Goal: Check status

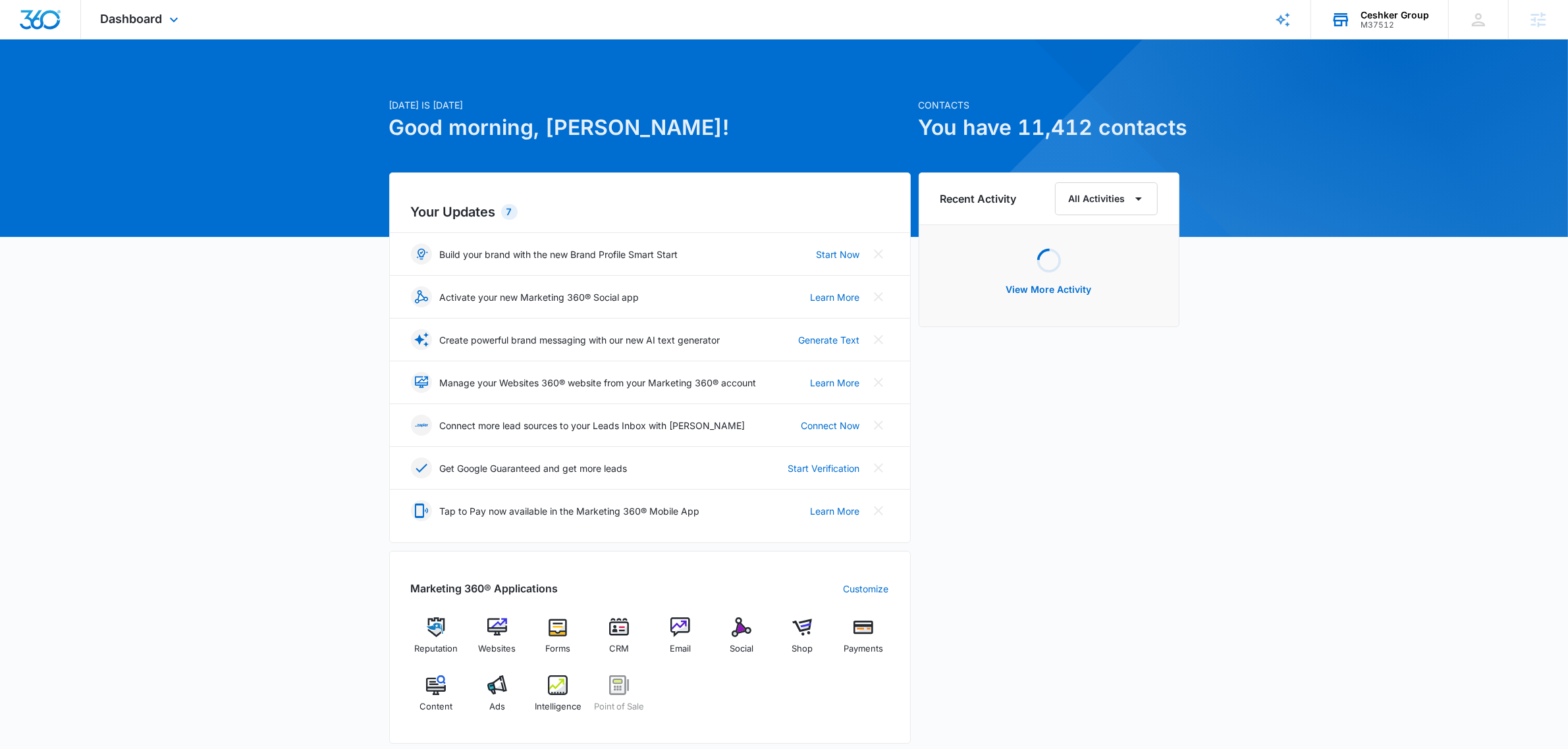
click at [1390, 36] on div "Ceshker Group M37512 Your Accounts View All" at bounding box center [1380, 19] width 137 height 39
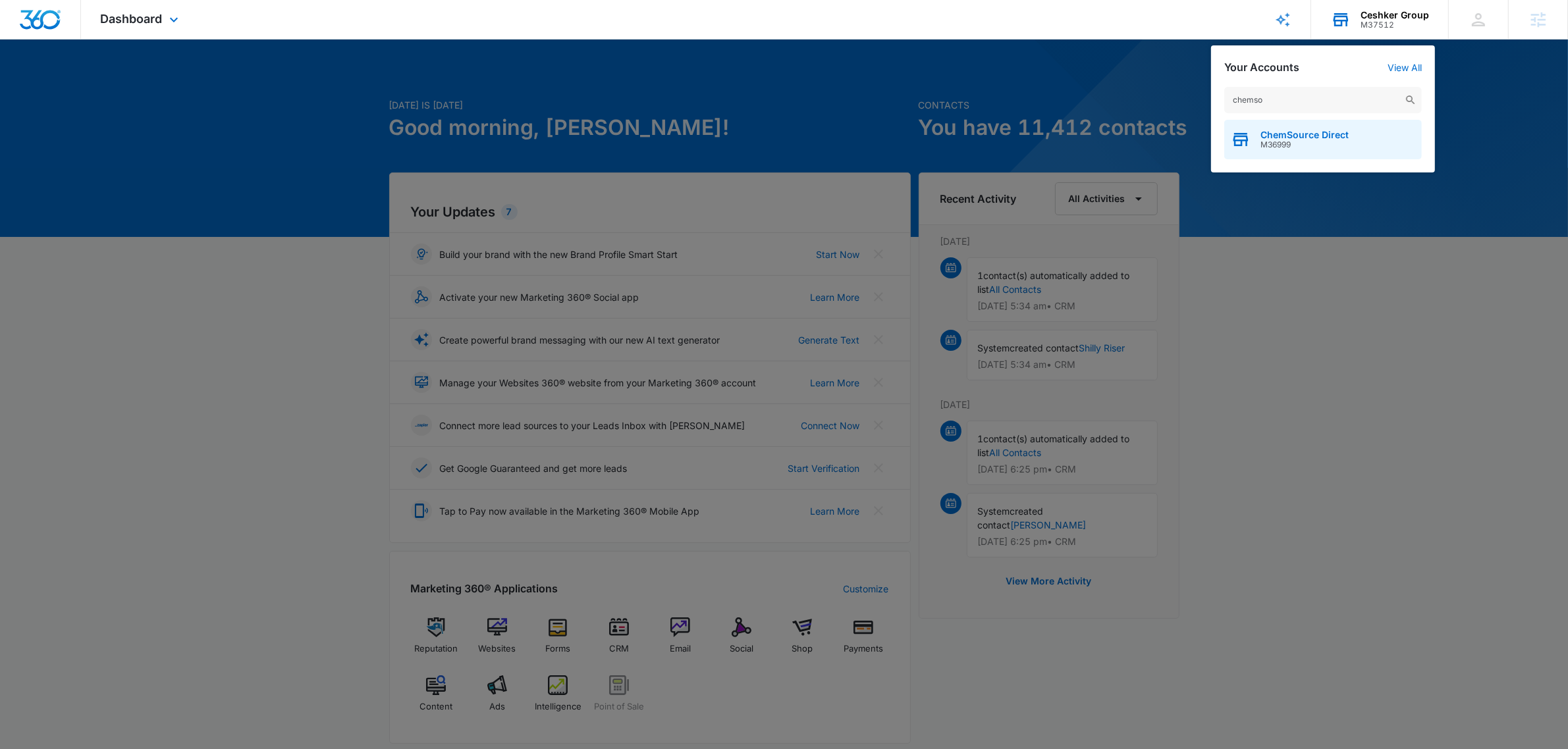
type input "chemso"
click at [1273, 128] on div "ChemSource Direct M36999" at bounding box center [1323, 139] width 197 height 39
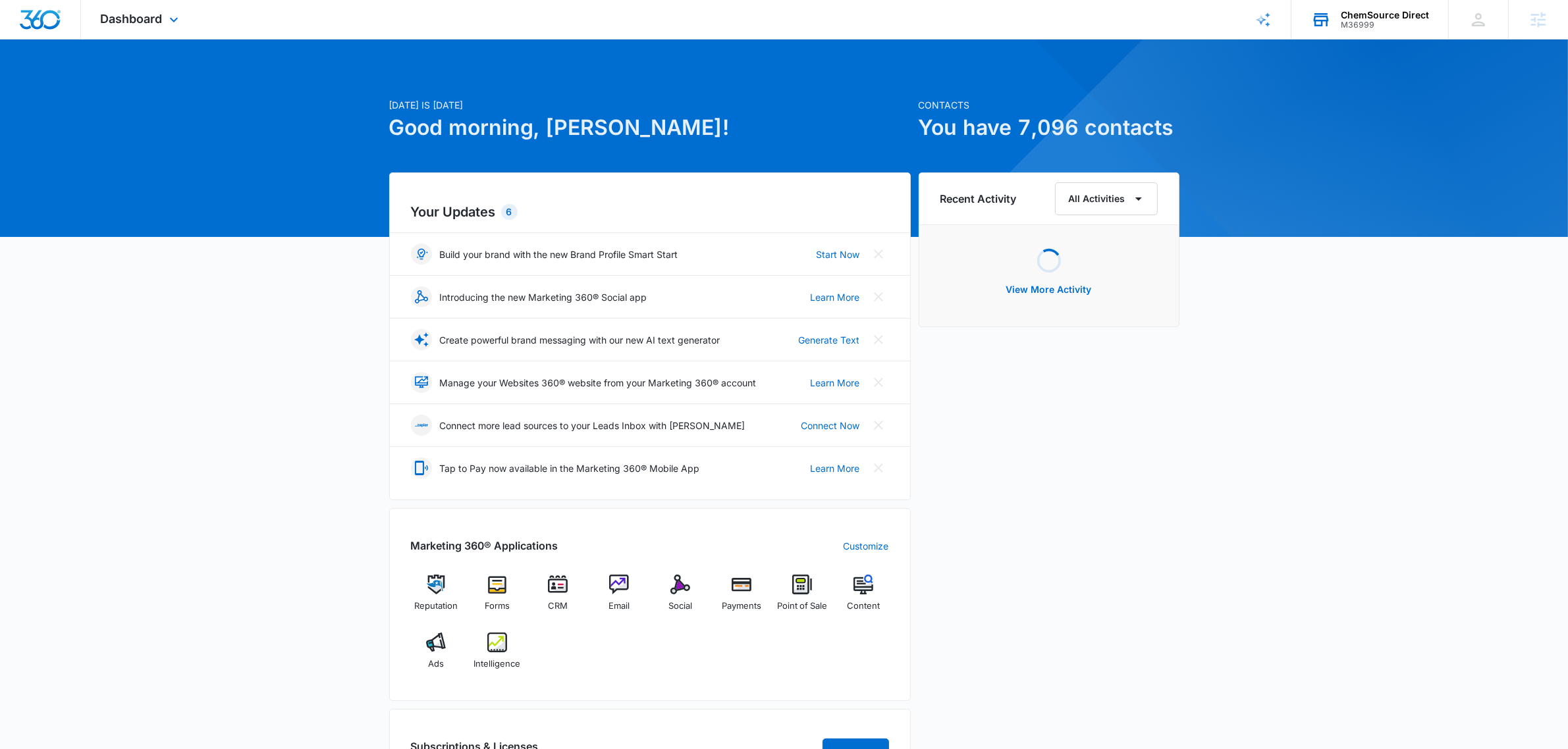
click at [133, 27] on div "Dashboard Apps Reputation Forms CRM Email Social Payments POS Content Ads Intel…" at bounding box center [141, 19] width 120 height 39
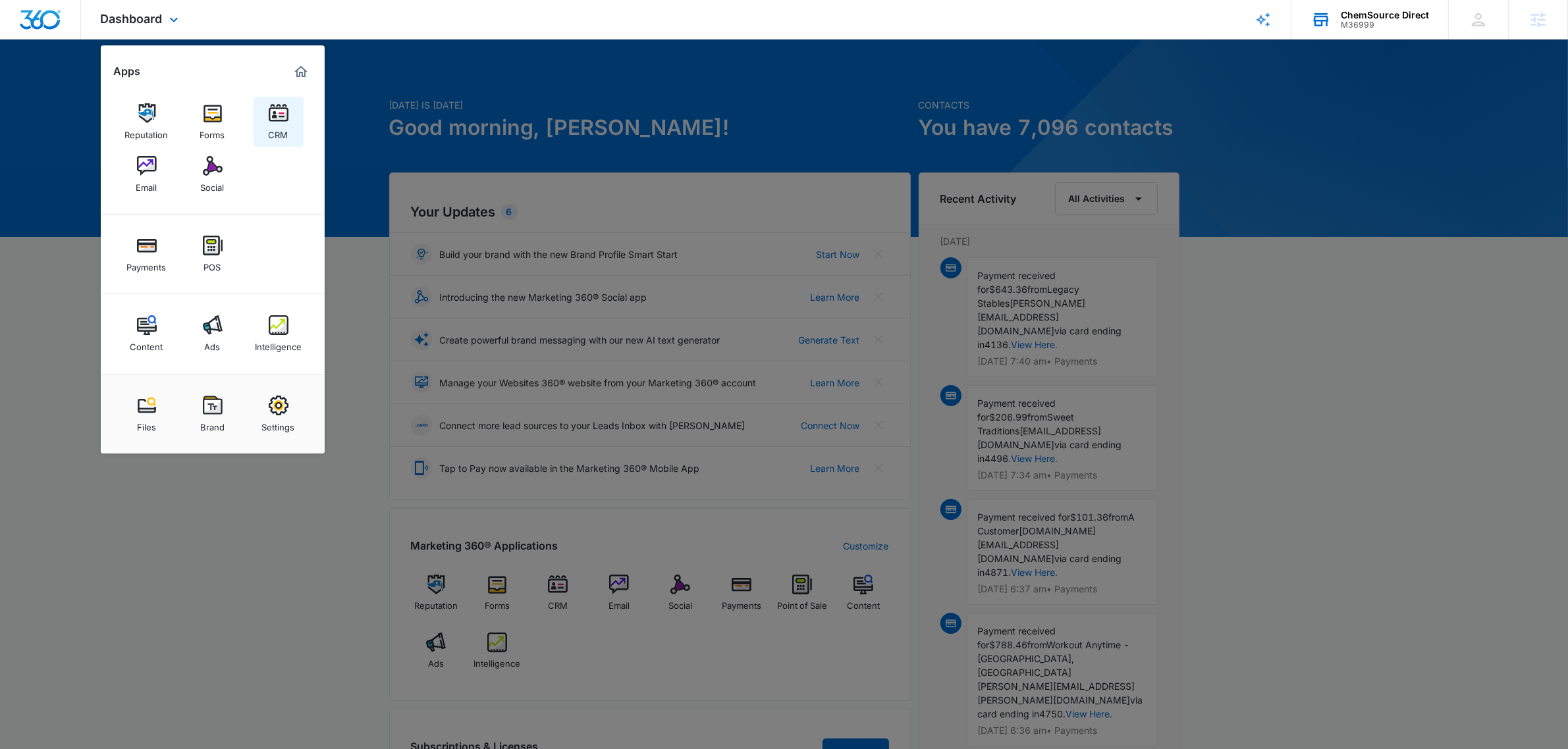
click at [286, 114] on img at bounding box center [278, 113] width 20 height 20
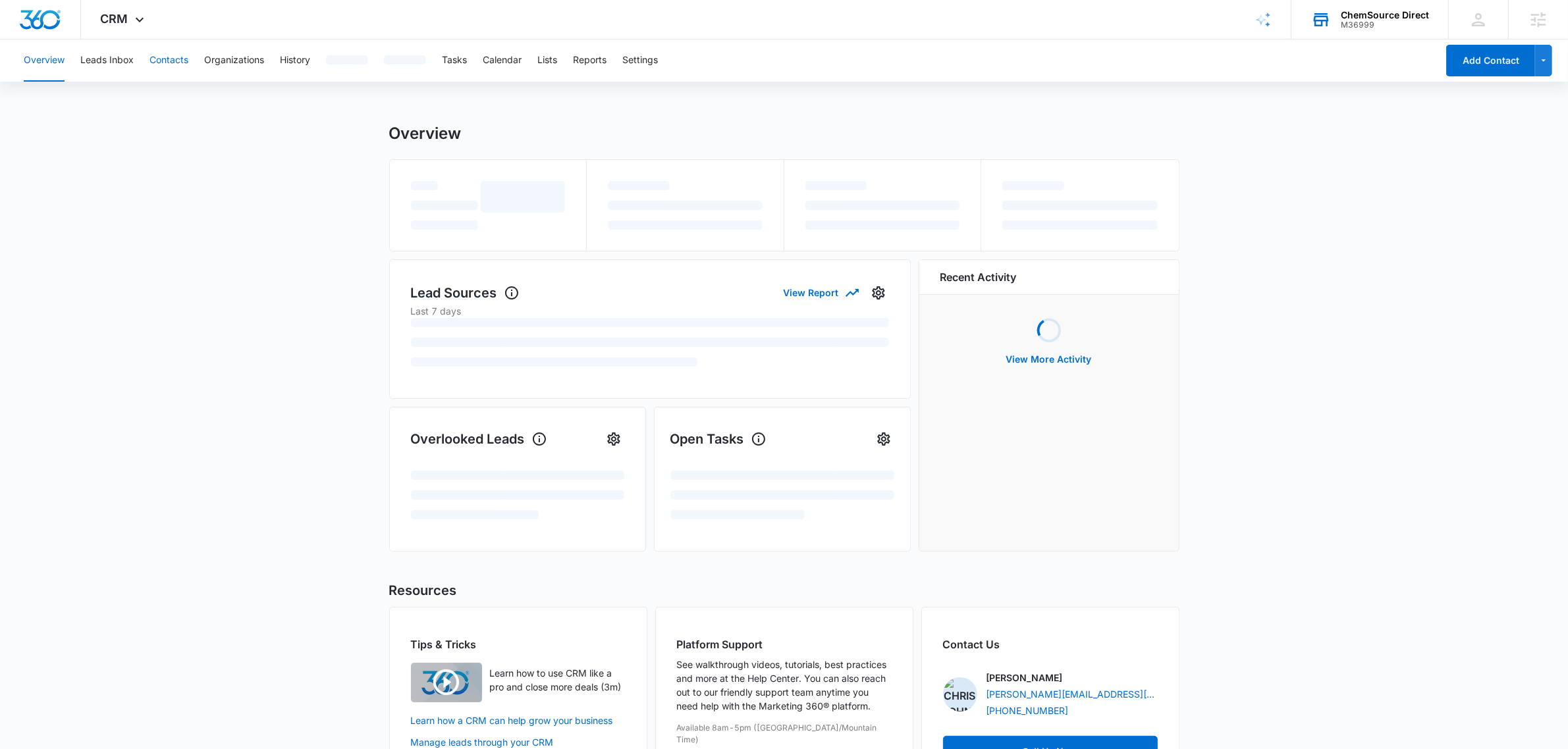
click at [175, 58] on button "Contacts" at bounding box center [168, 61] width 39 height 42
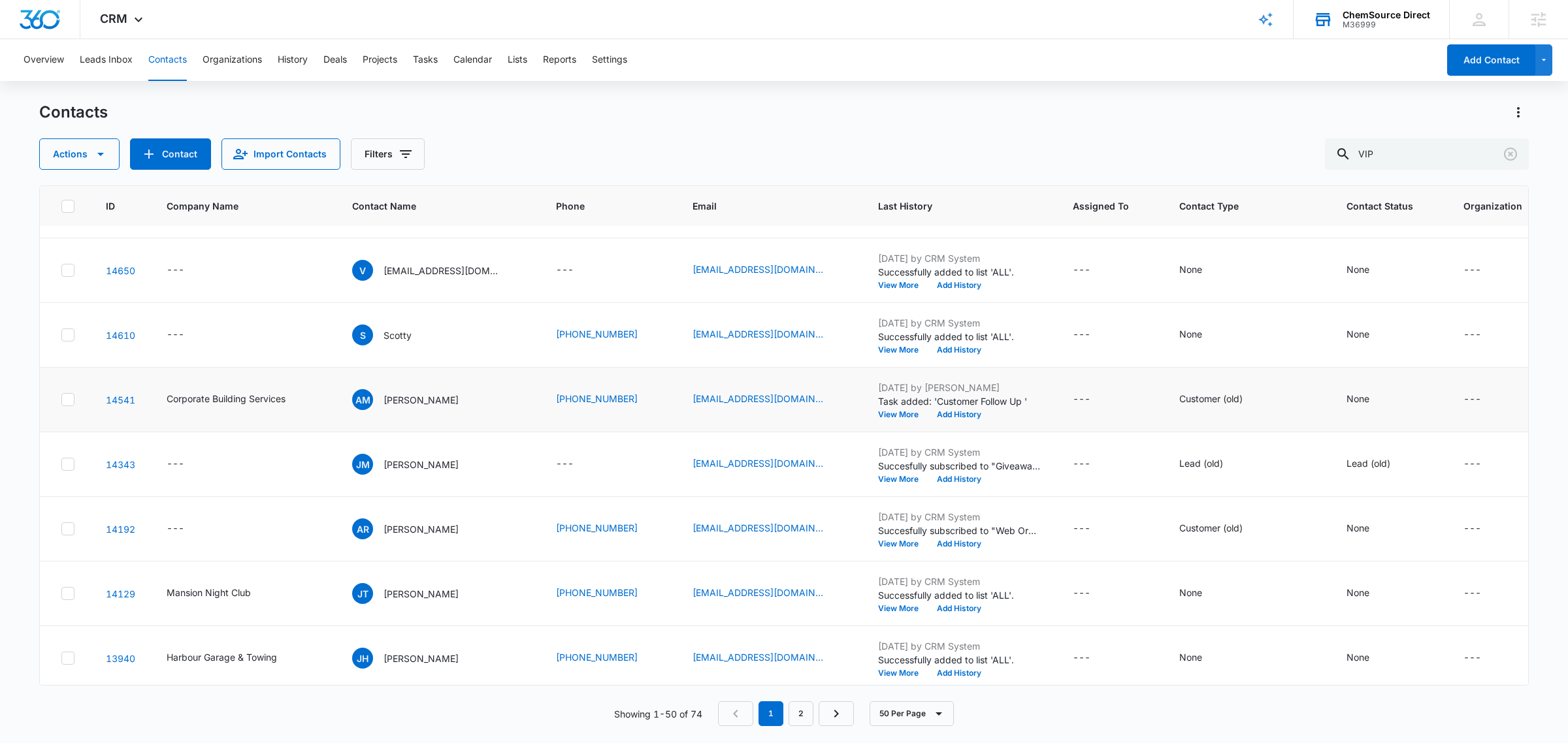
scroll to position [82, 0]
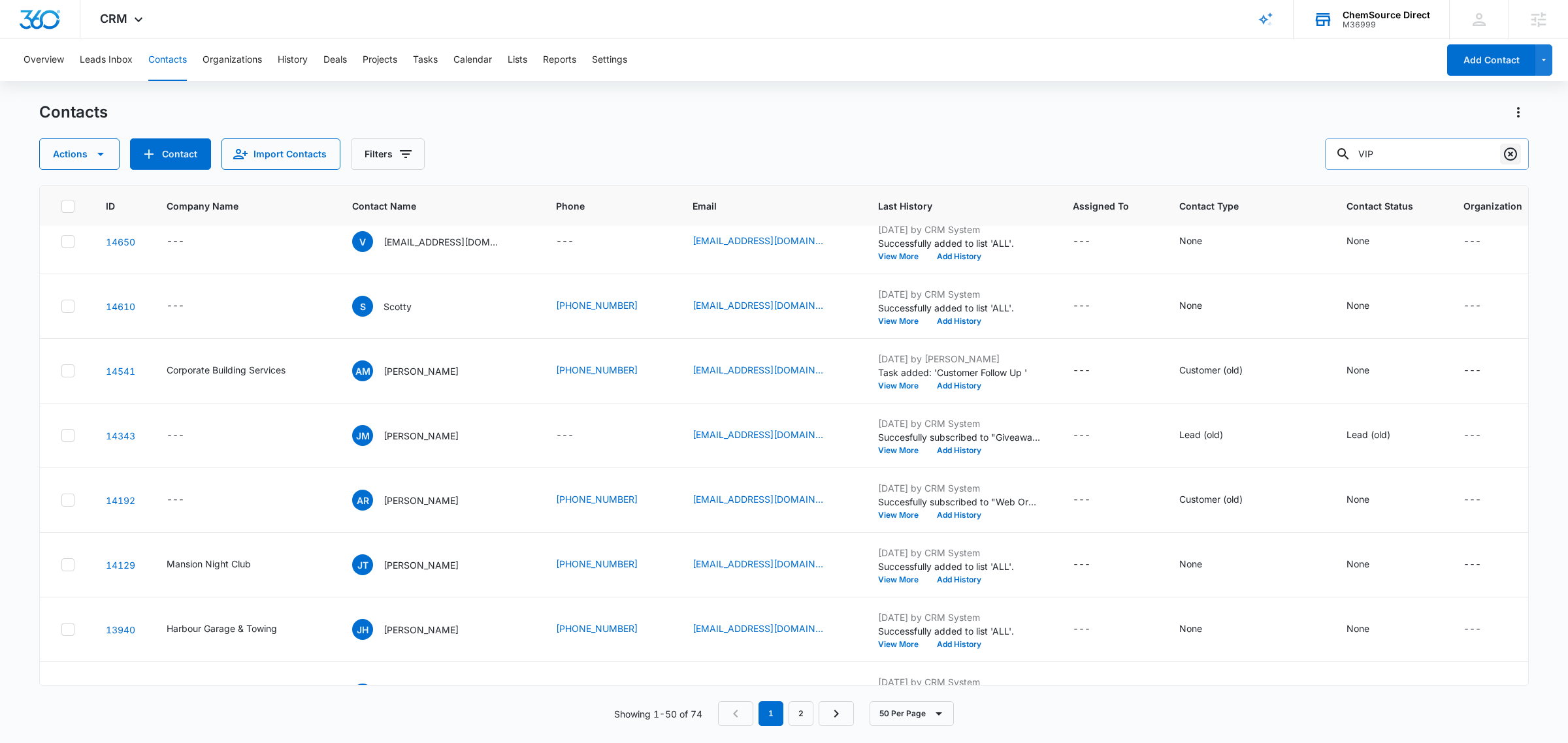
click at [1514, 154] on icon "Clear" at bounding box center [1511, 154] width 16 height 16
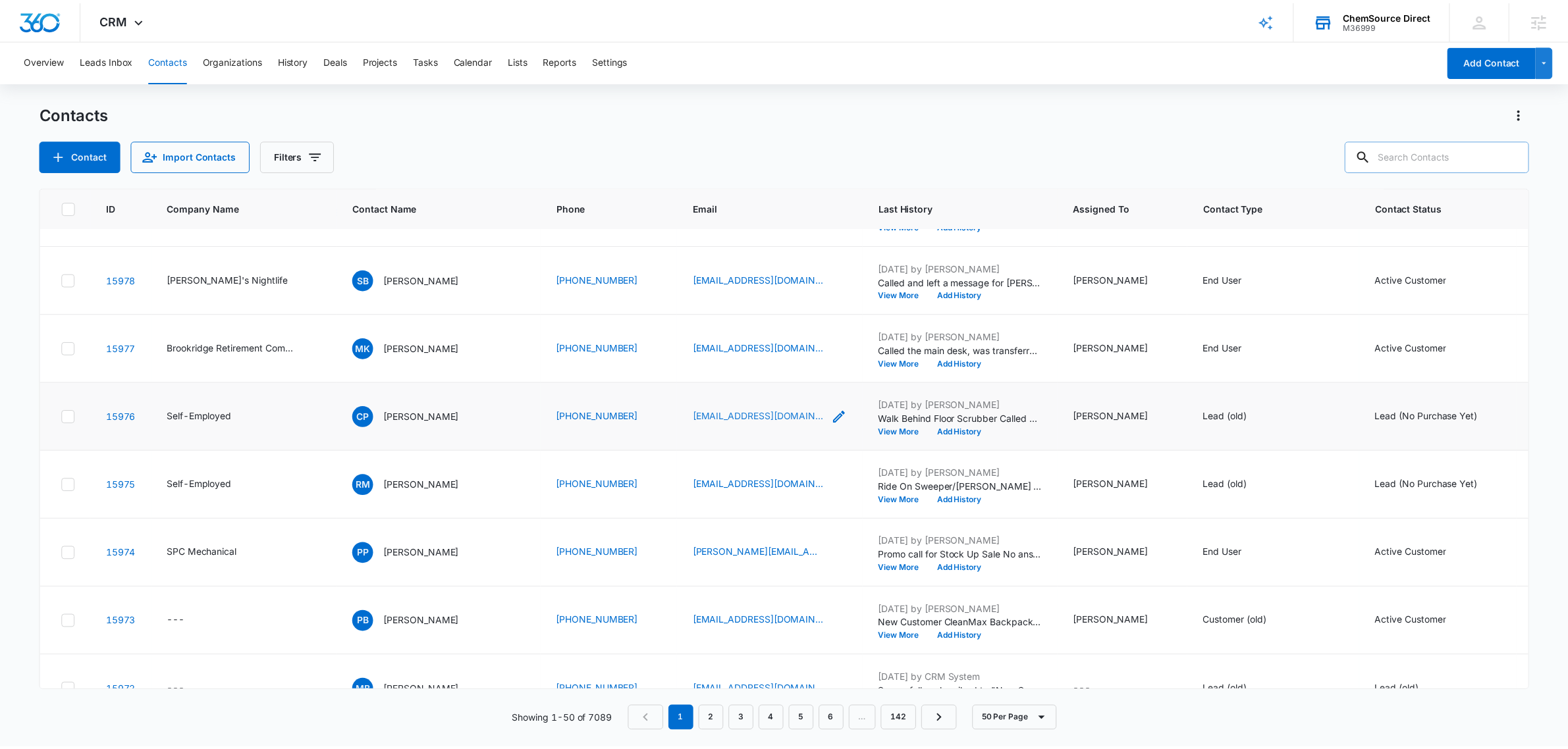
scroll to position [494, 0]
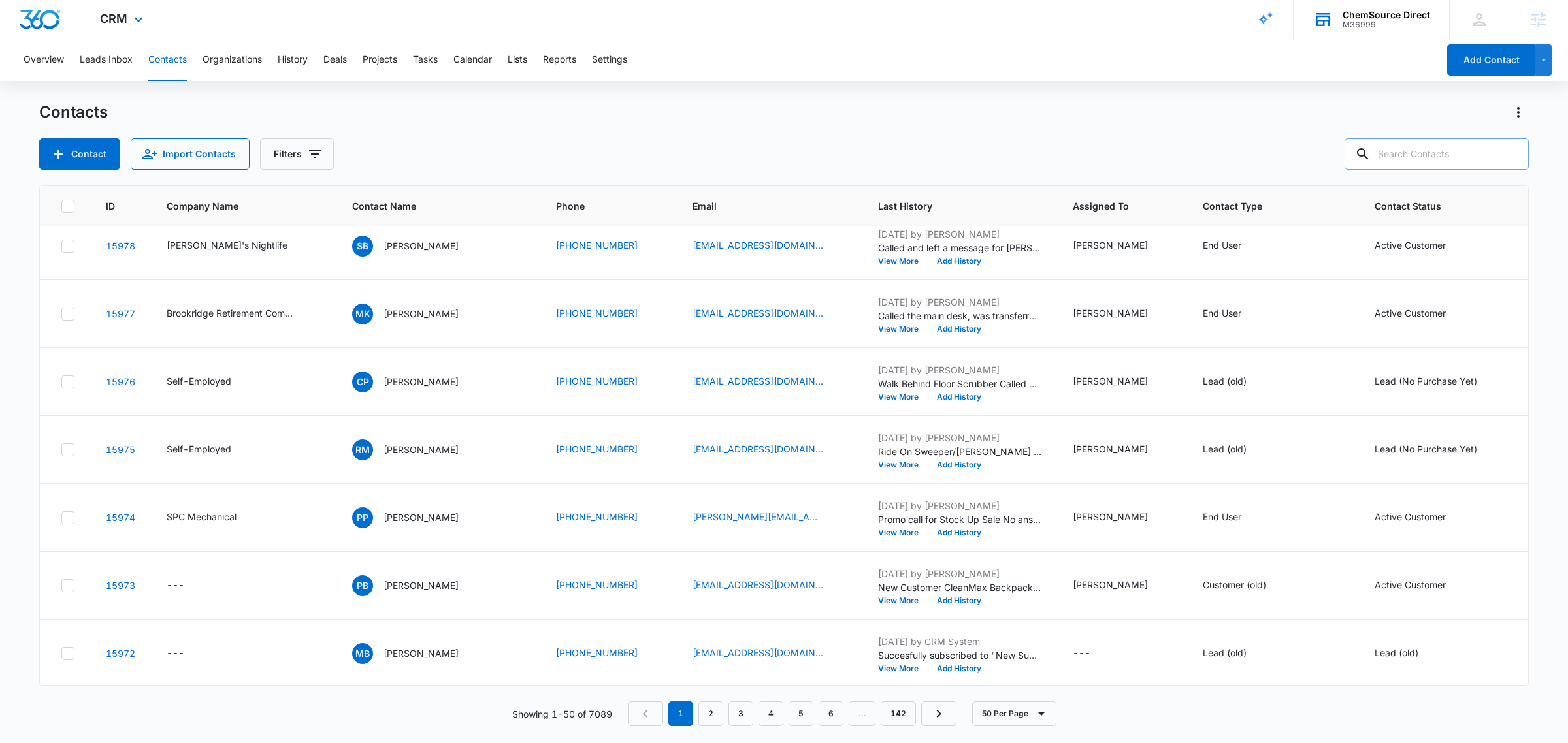
click at [1142, 34] on div "CRM Apps Reputation Forms CRM Email Social Payments POS Content Ads Intelligenc…" at bounding box center [784, 19] width 1568 height 39
click at [1377, 21] on div "M36999" at bounding box center [1386, 25] width 87 height 9
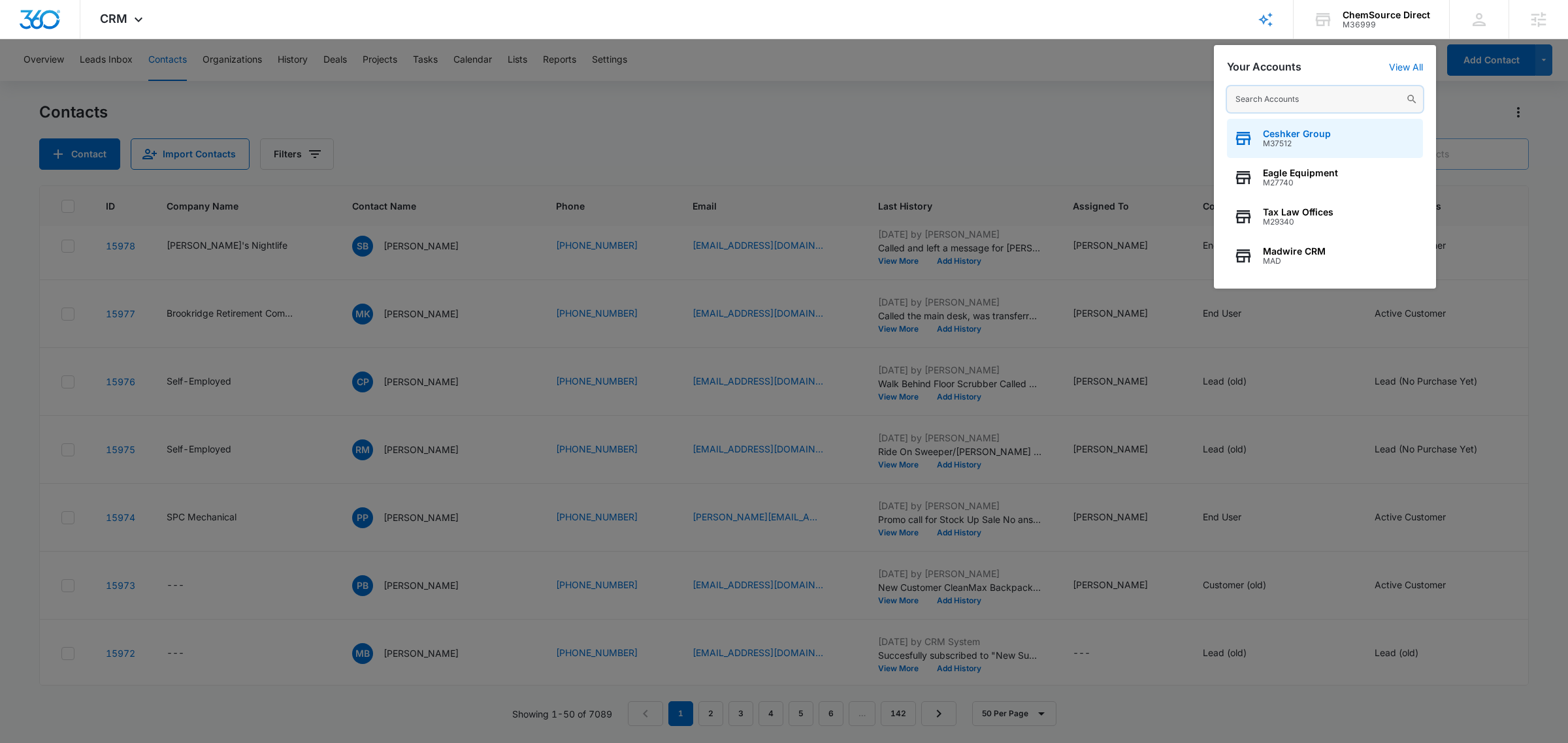
drag, startPoint x: 1363, startPoint y: 105, endPoint x: 1350, endPoint y: 125, distance: 23.9
click at [1353, 122] on div "Ceshker Group M37512 Eagle Equipment M27740 Tax Law Offices M29340 Madwire CRM …" at bounding box center [1325, 181] width 222 height 215
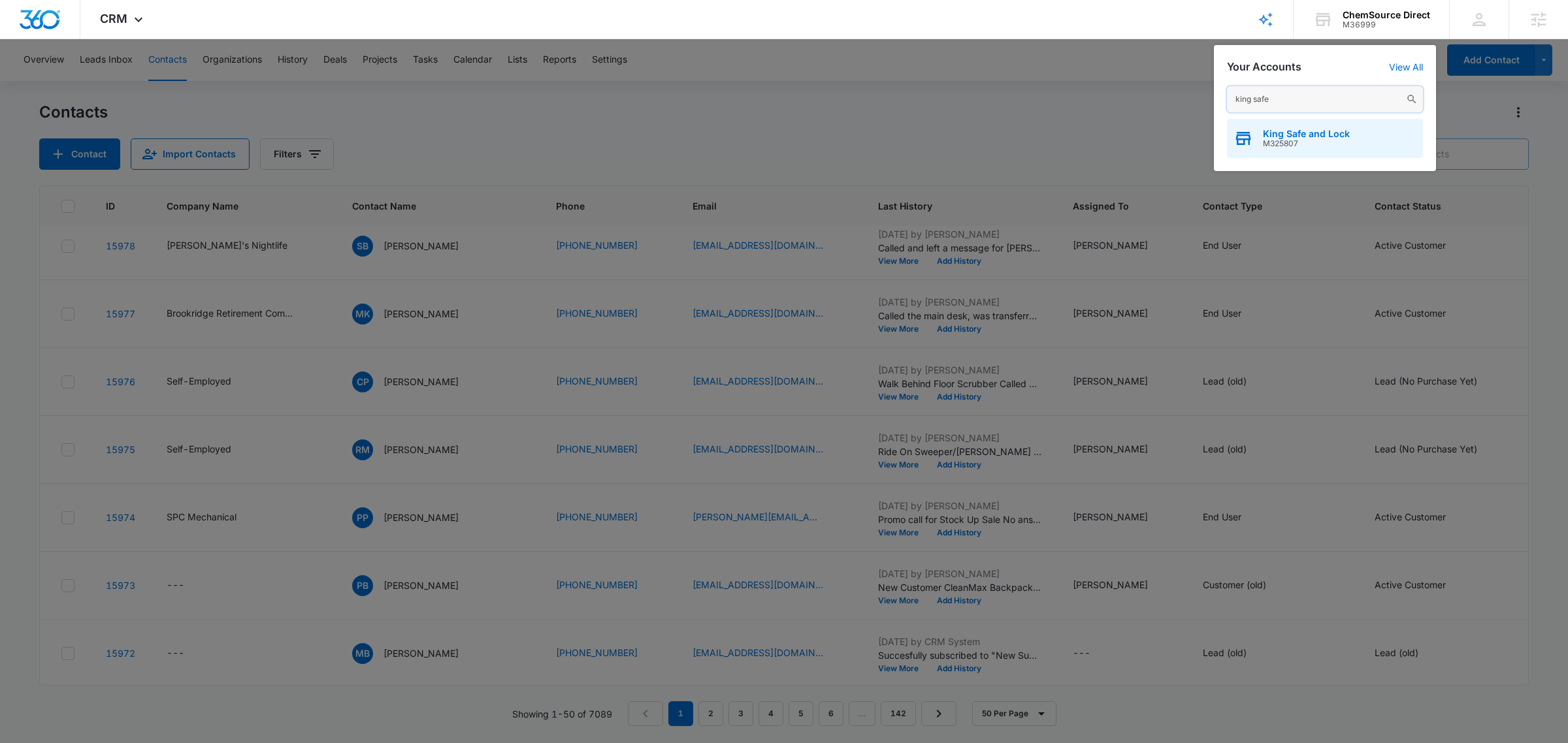
type input "king safe"
click at [1269, 132] on span "King Safe and Lock" at bounding box center [1306, 133] width 87 height 10
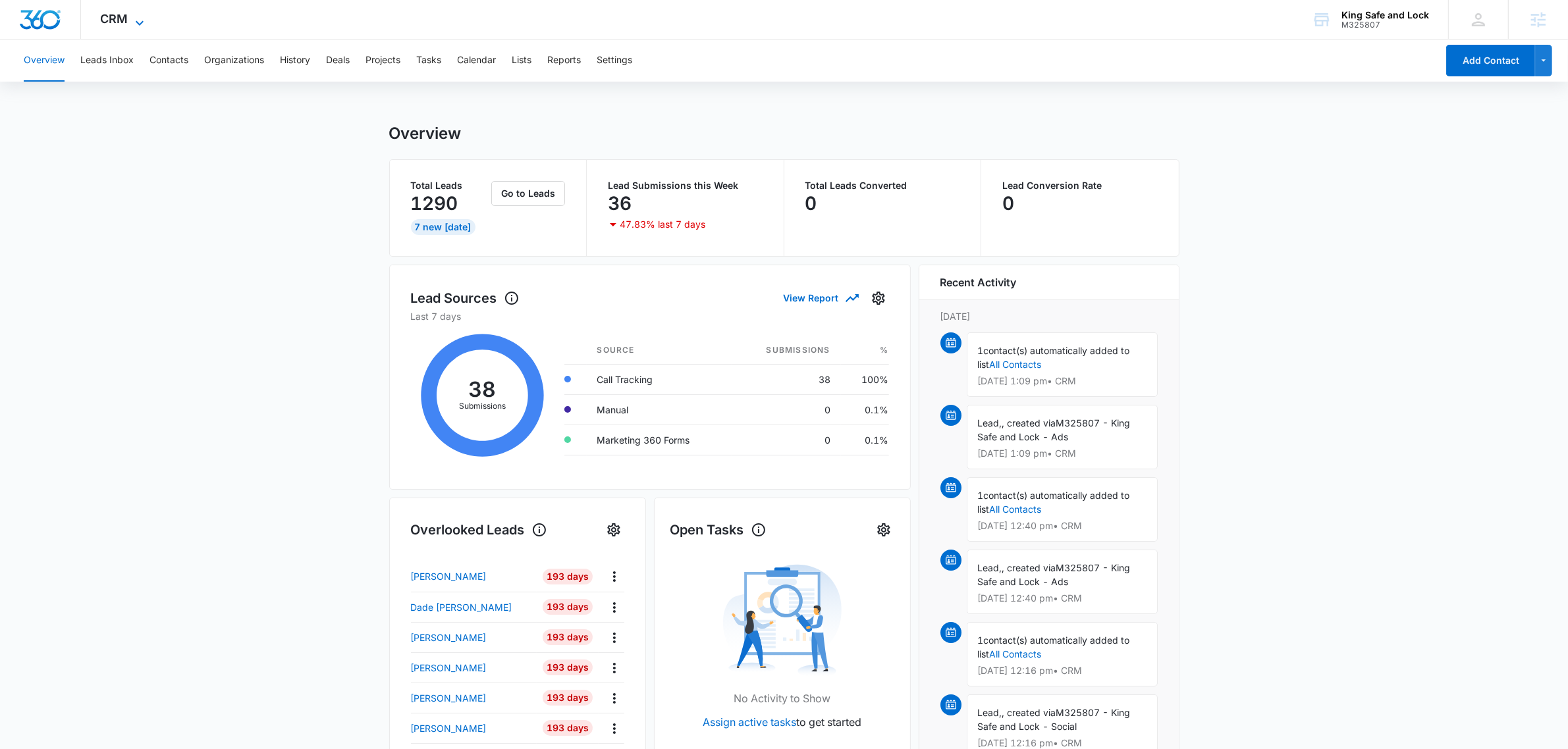
click at [122, 23] on span "CRM" at bounding box center [114, 19] width 28 height 14
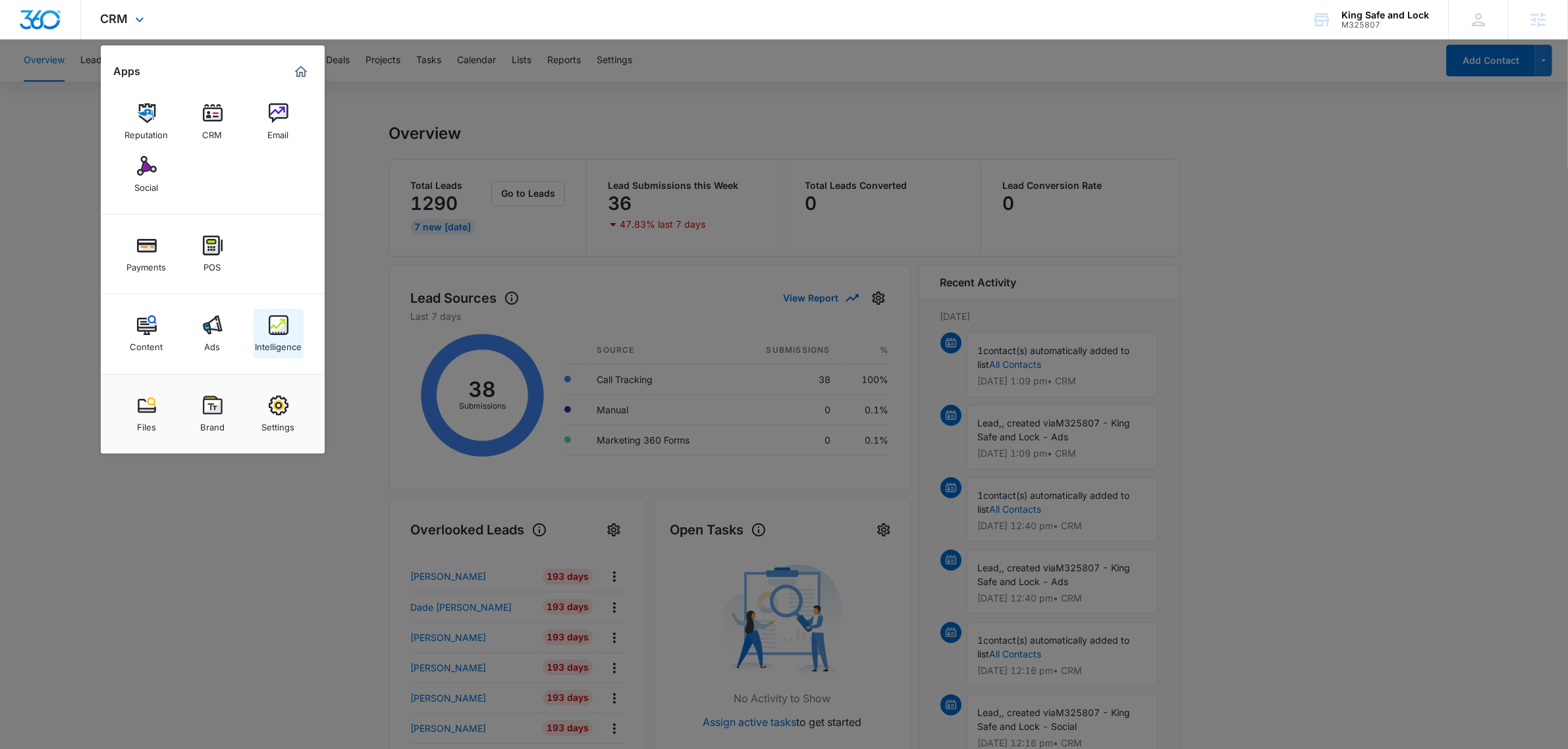
click at [274, 318] on img at bounding box center [278, 325] width 20 height 20
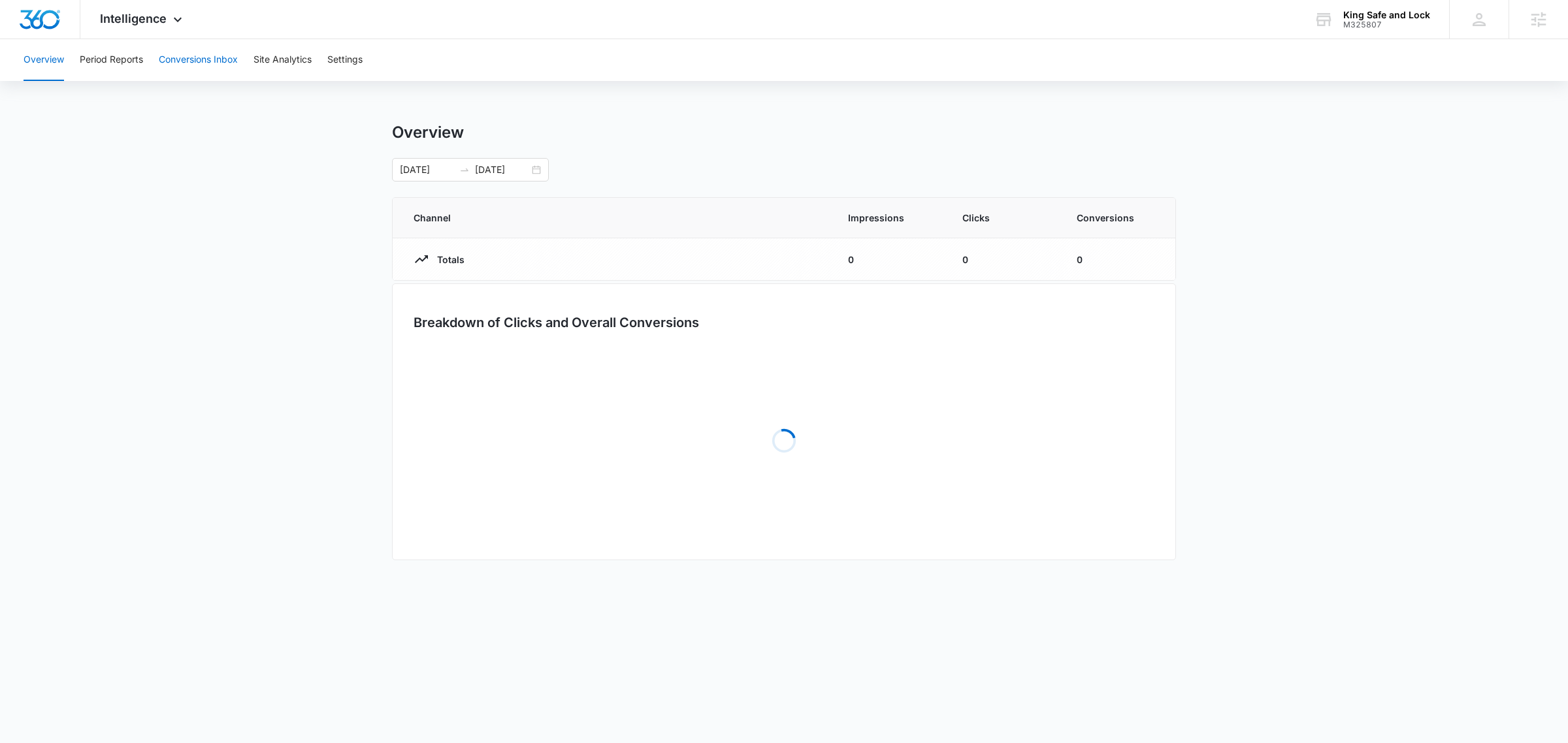
click at [197, 48] on button "Conversions Inbox" at bounding box center [198, 60] width 79 height 42
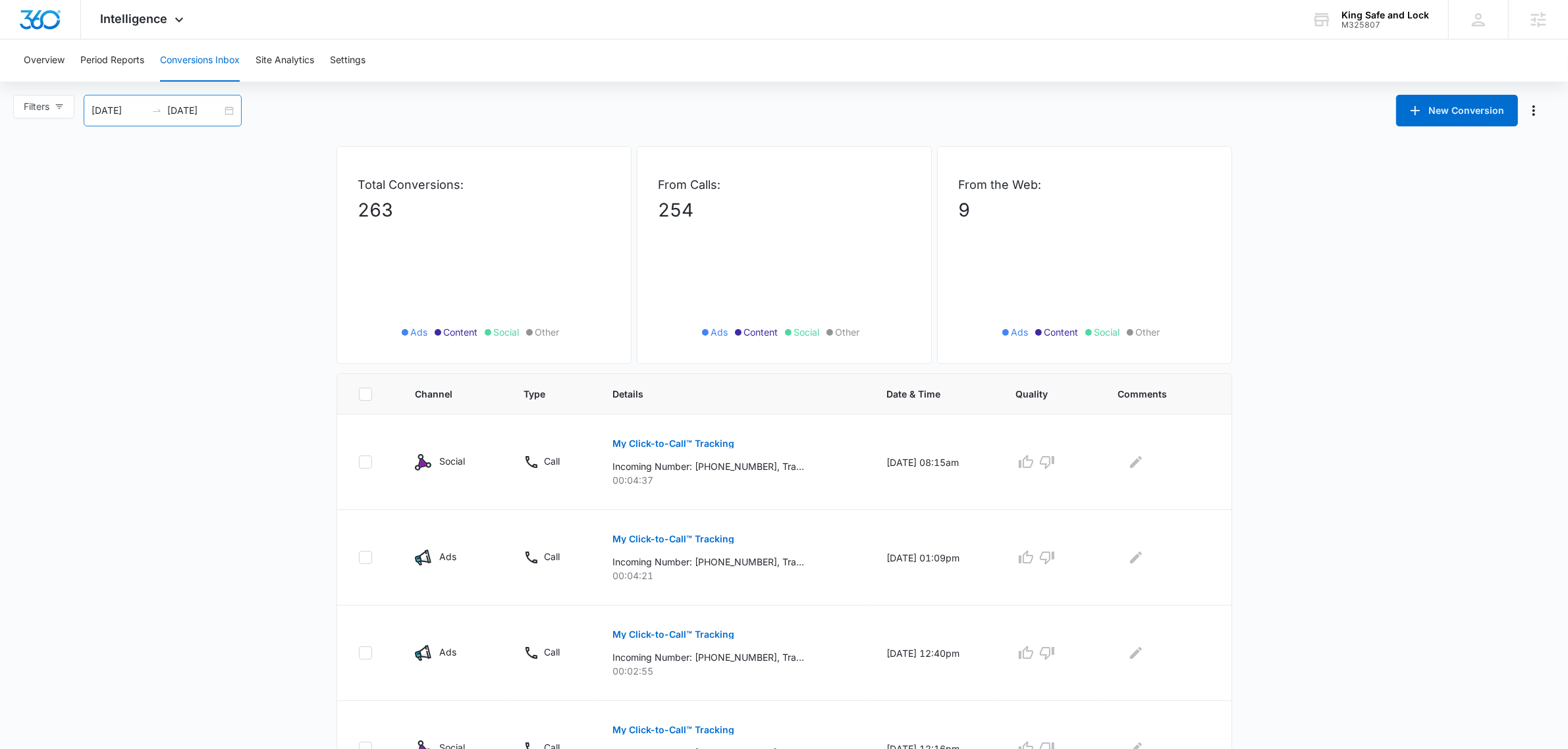
click at [191, 108] on input "[DATE]" at bounding box center [195, 111] width 55 height 14
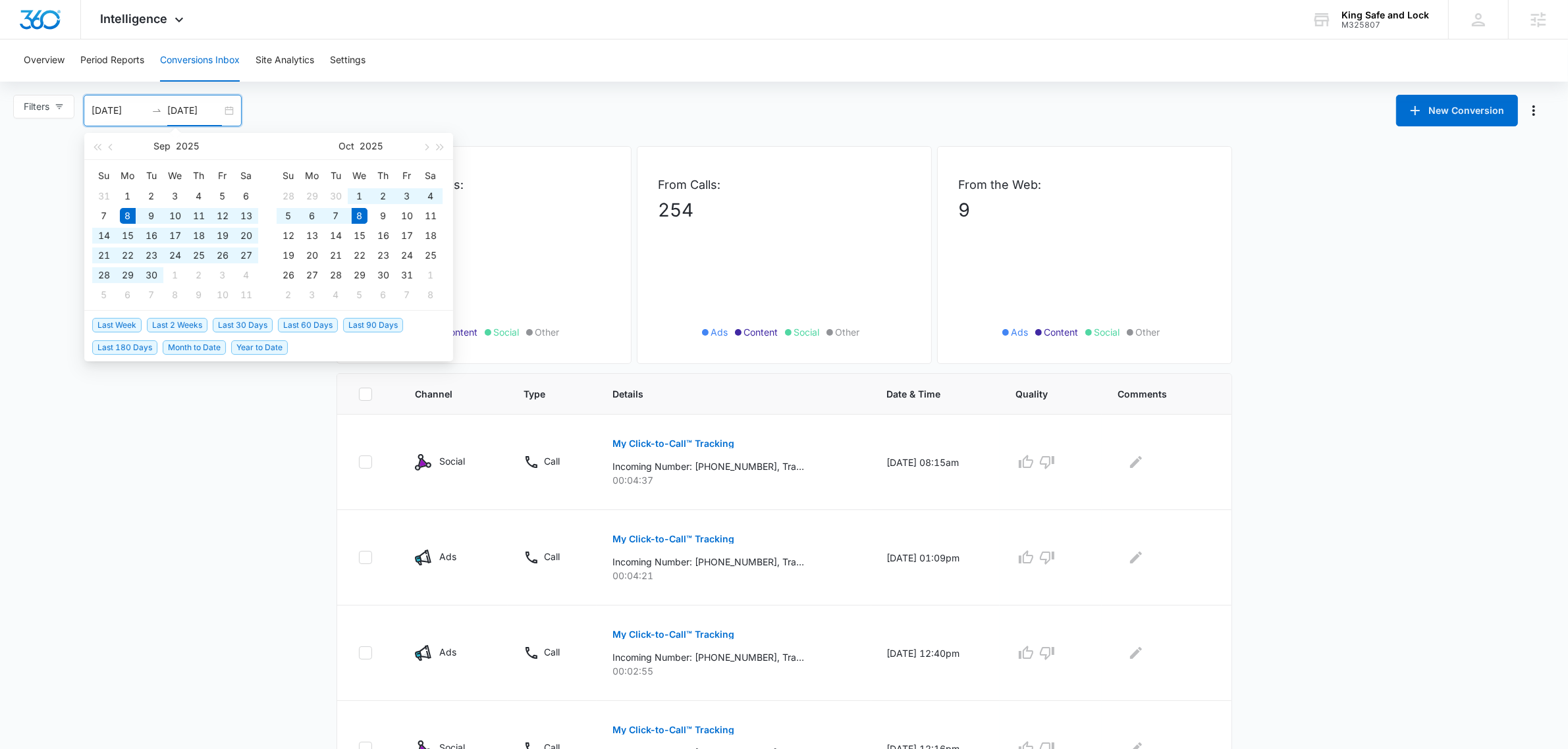
type input "[DATE]"
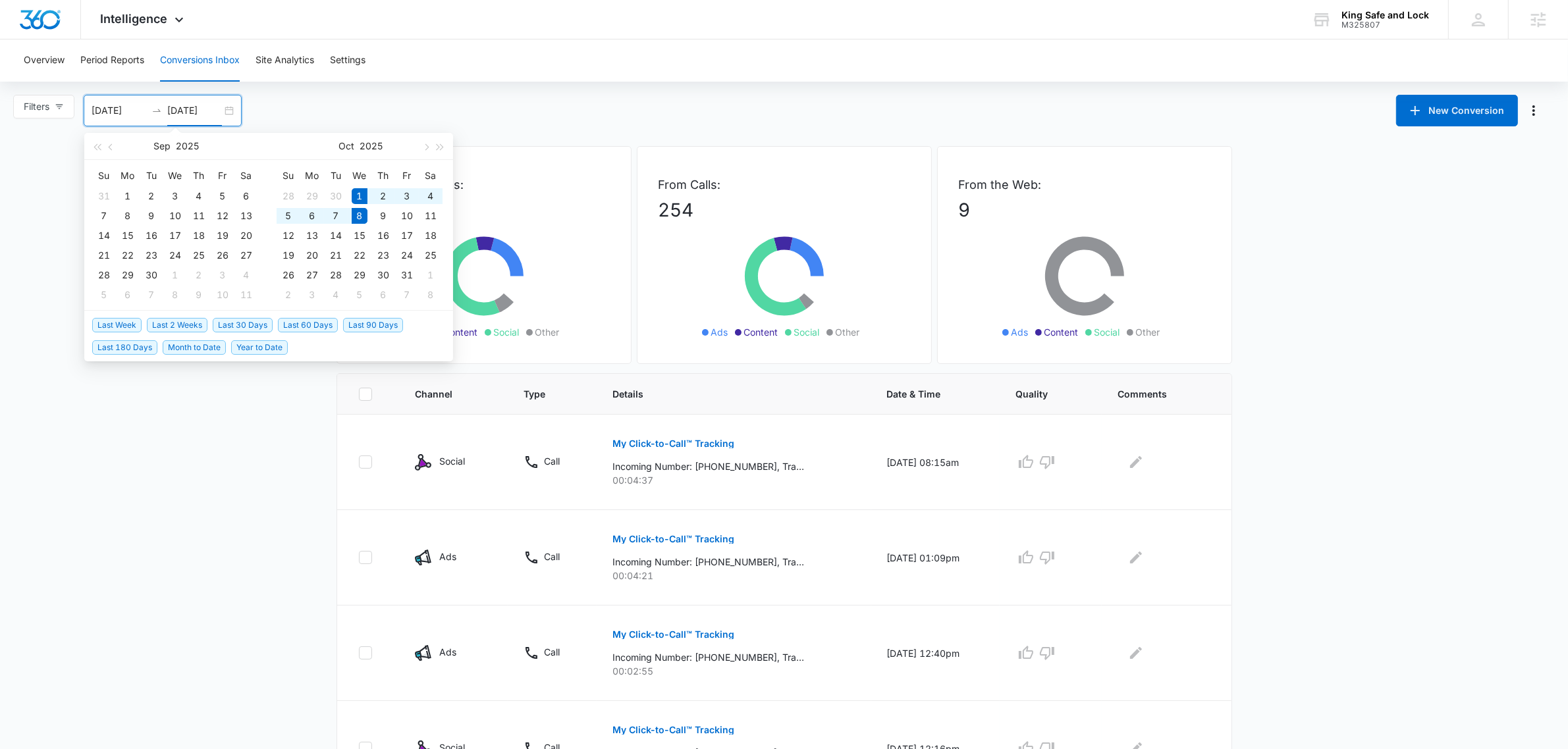
click at [108, 318] on span "Last Week" at bounding box center [116, 325] width 50 height 14
type input "[DATE]"
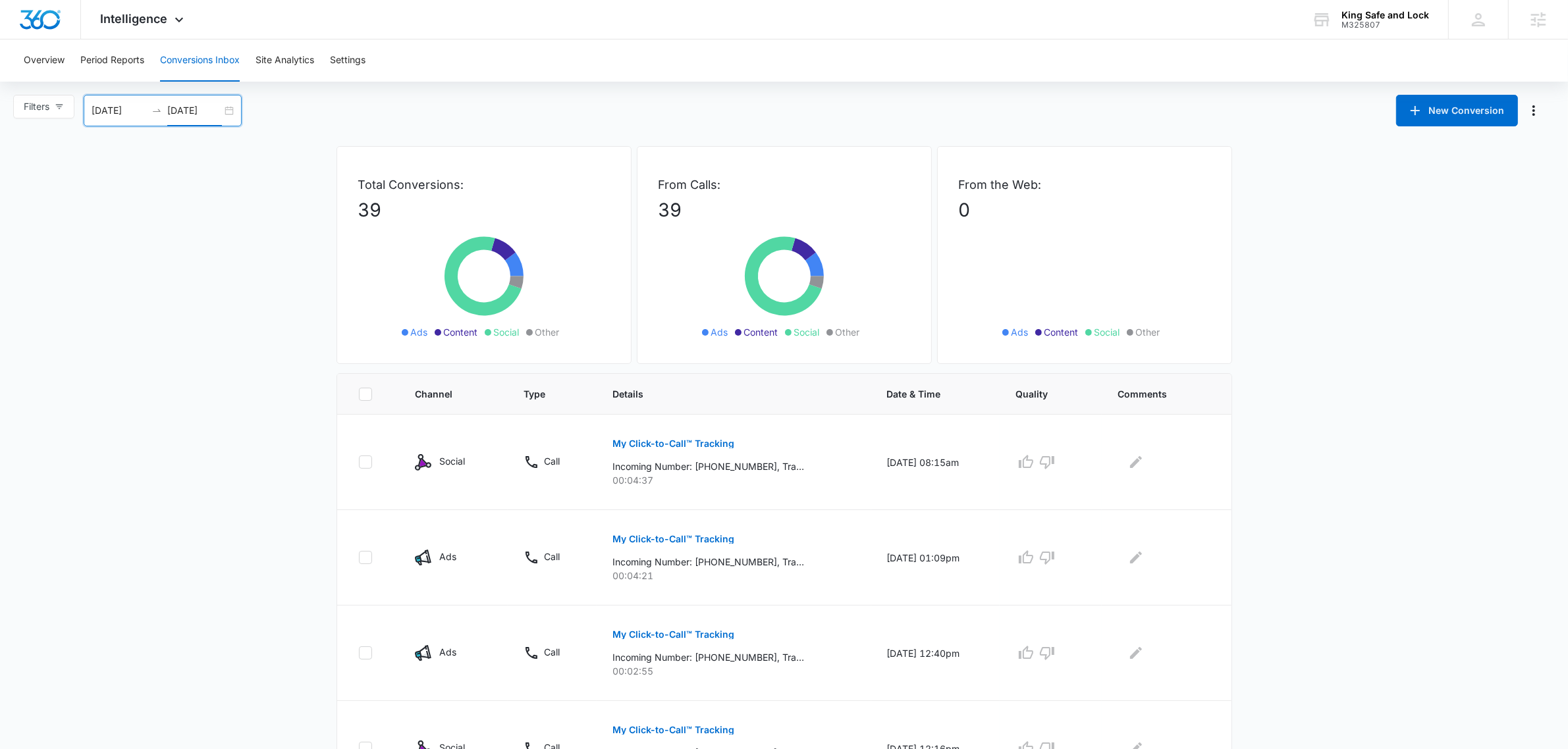
click at [203, 108] on input "[DATE]" at bounding box center [195, 111] width 55 height 14
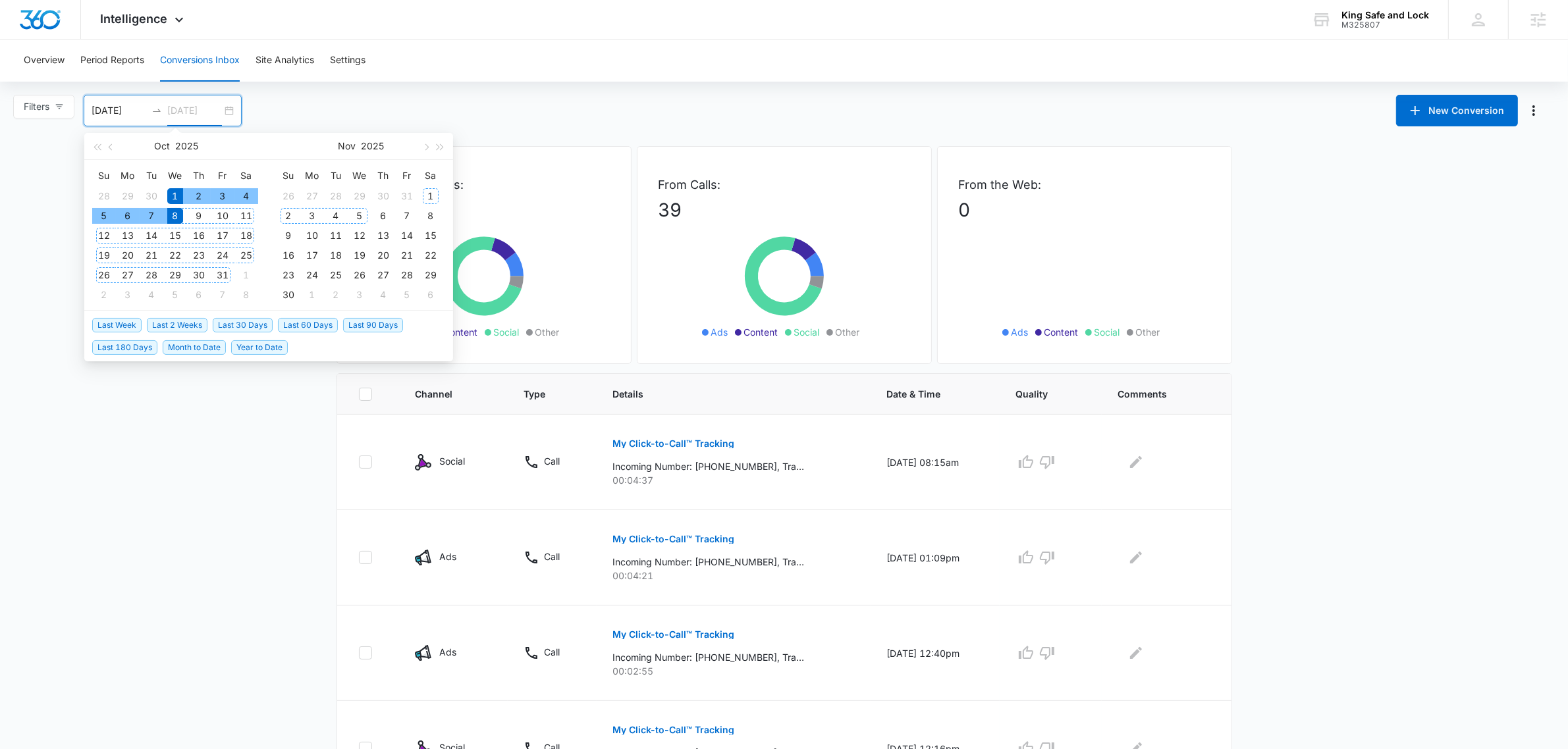
type input "[DATE]"
click at [190, 320] on span "Last 2 Weeks" at bounding box center [177, 325] width 61 height 14
type input "[DATE]"
